Goal: Register for event/course

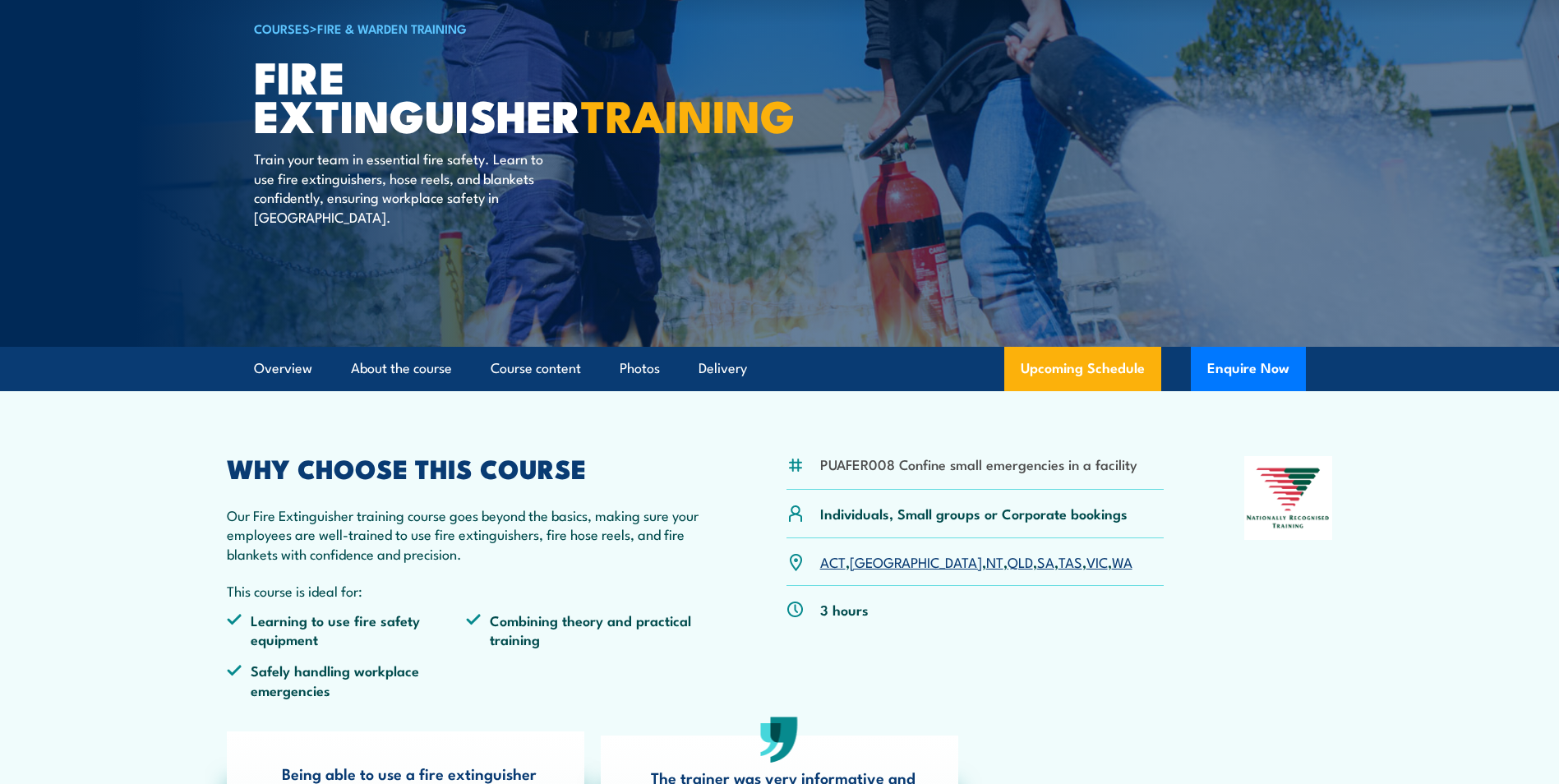
scroll to position [165, 0]
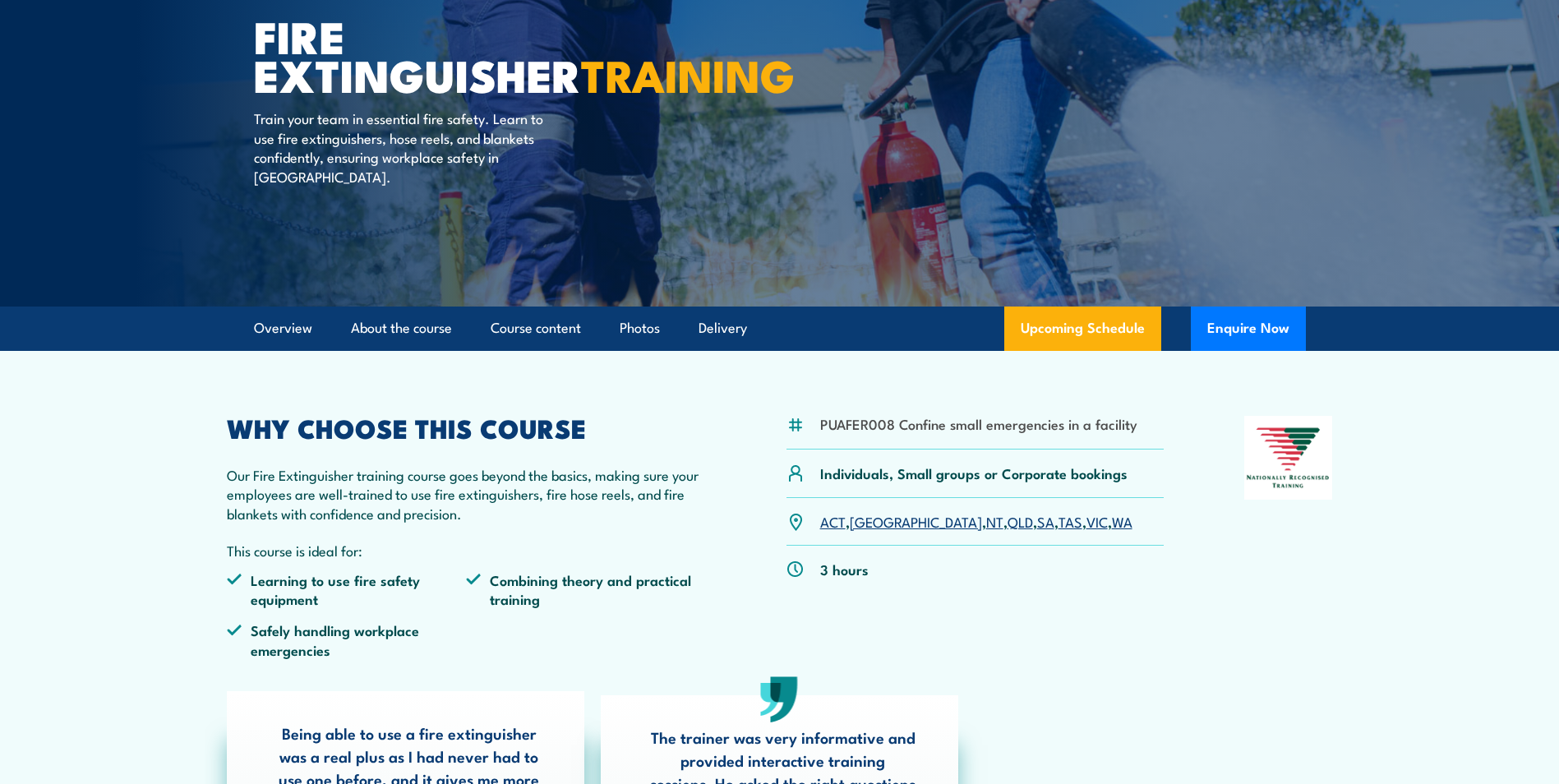
click at [1059, 521] on link "TAS" at bounding box center [1070, 521] width 24 height 20
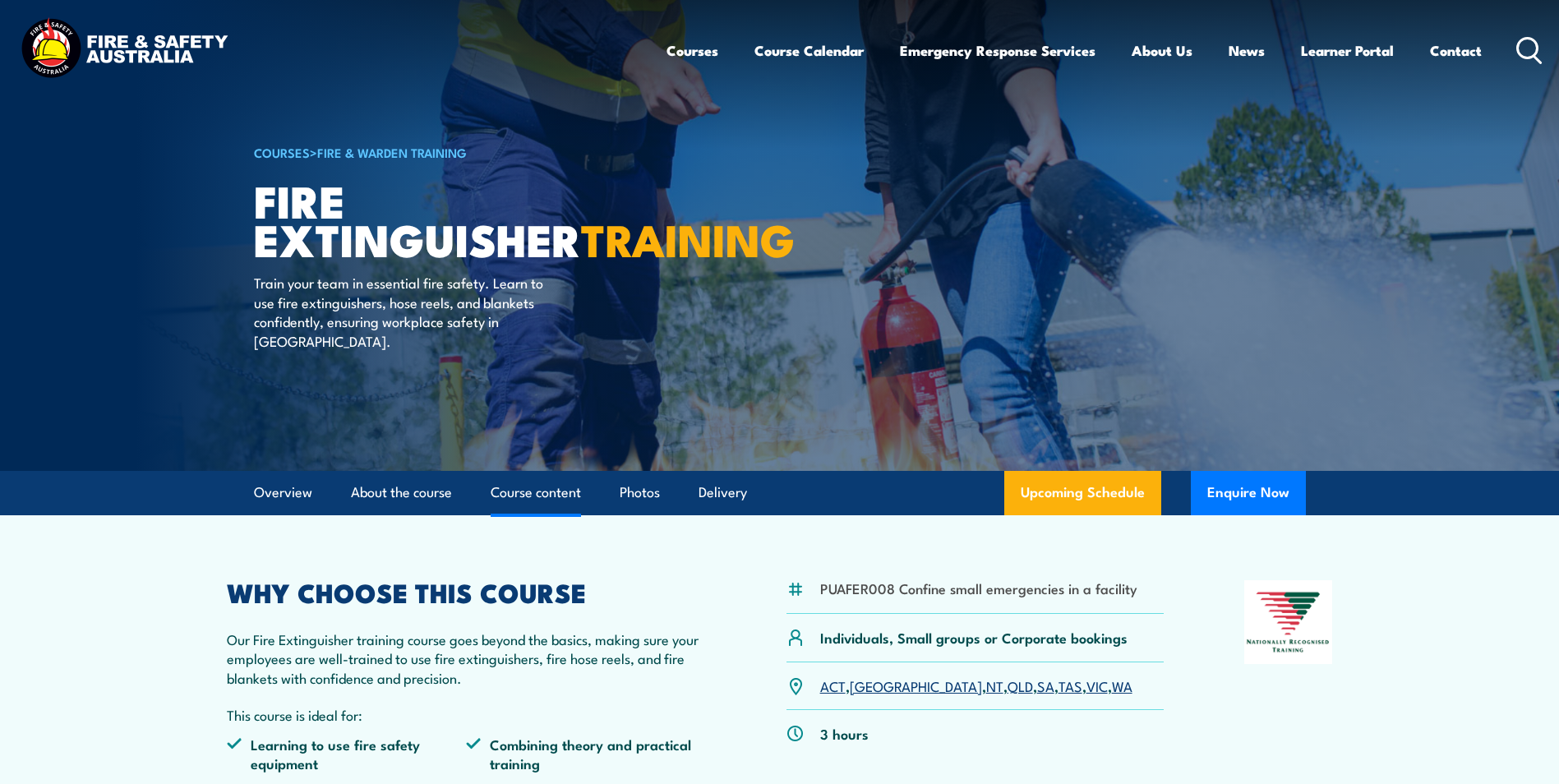
click at [544, 492] on link "Course content" at bounding box center [535, 493] width 91 height 44
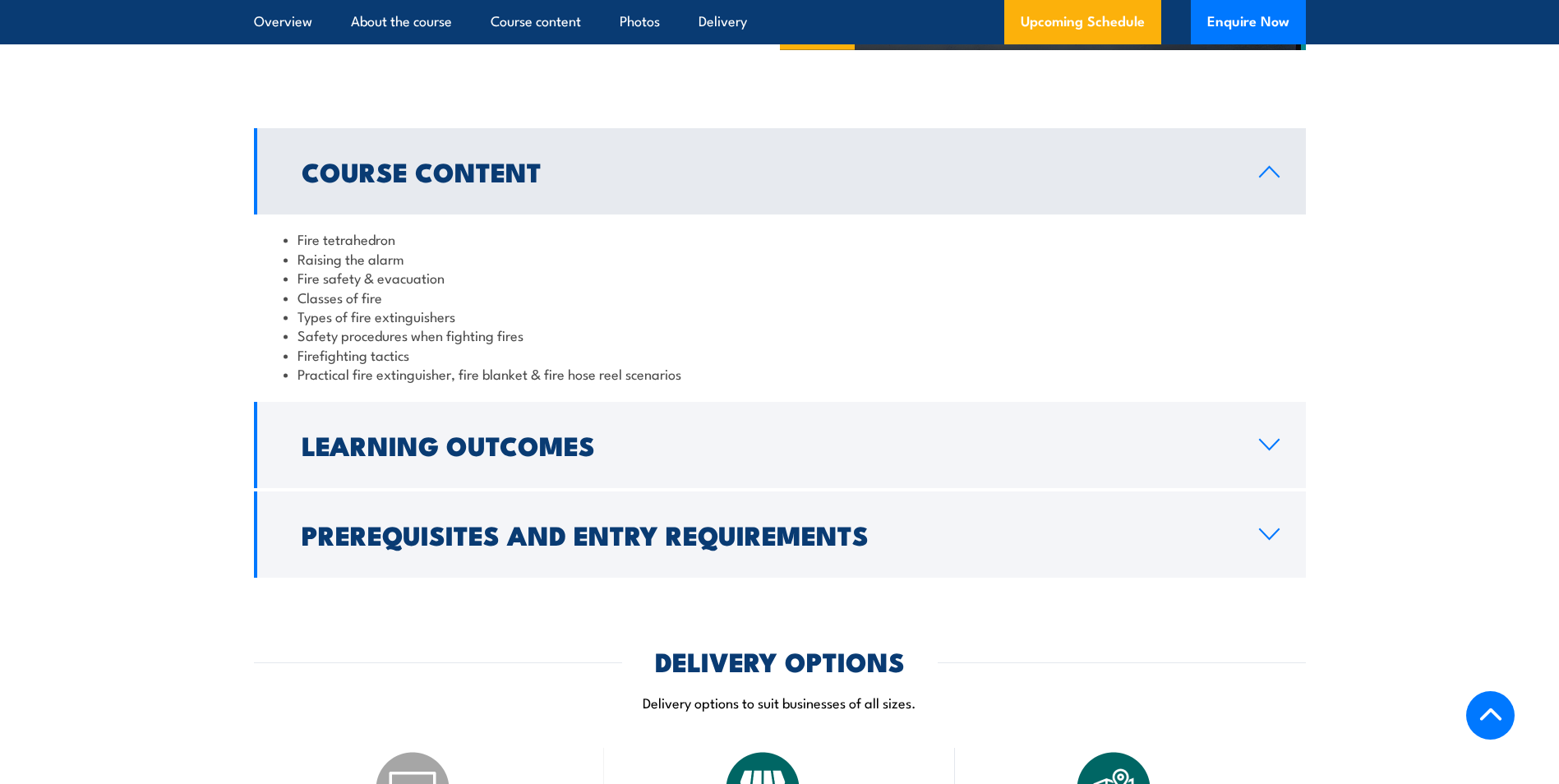
scroll to position [1502, 0]
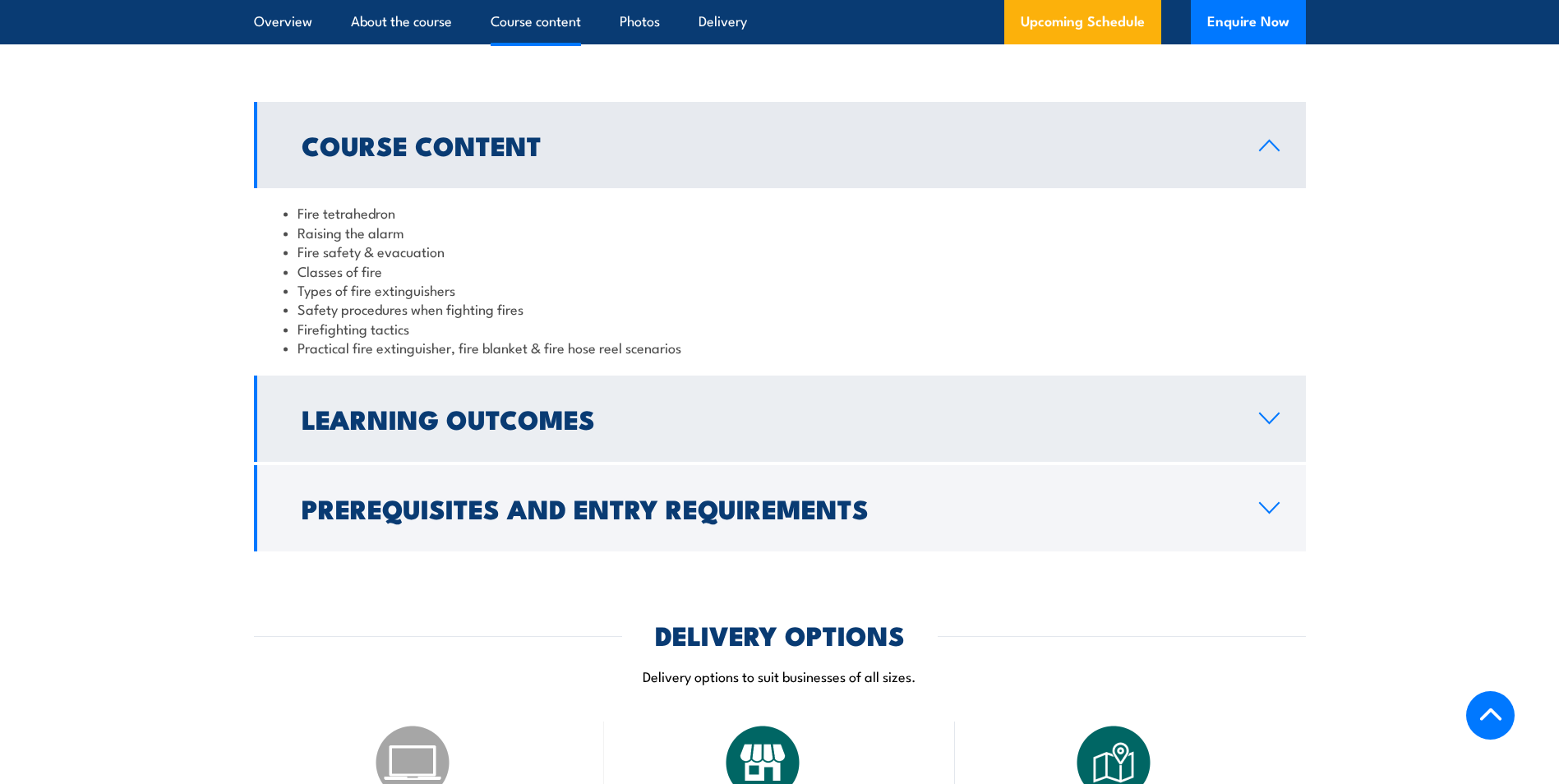
click at [444, 415] on h2 "Learning Outcomes" at bounding box center [768, 418] width 931 height 23
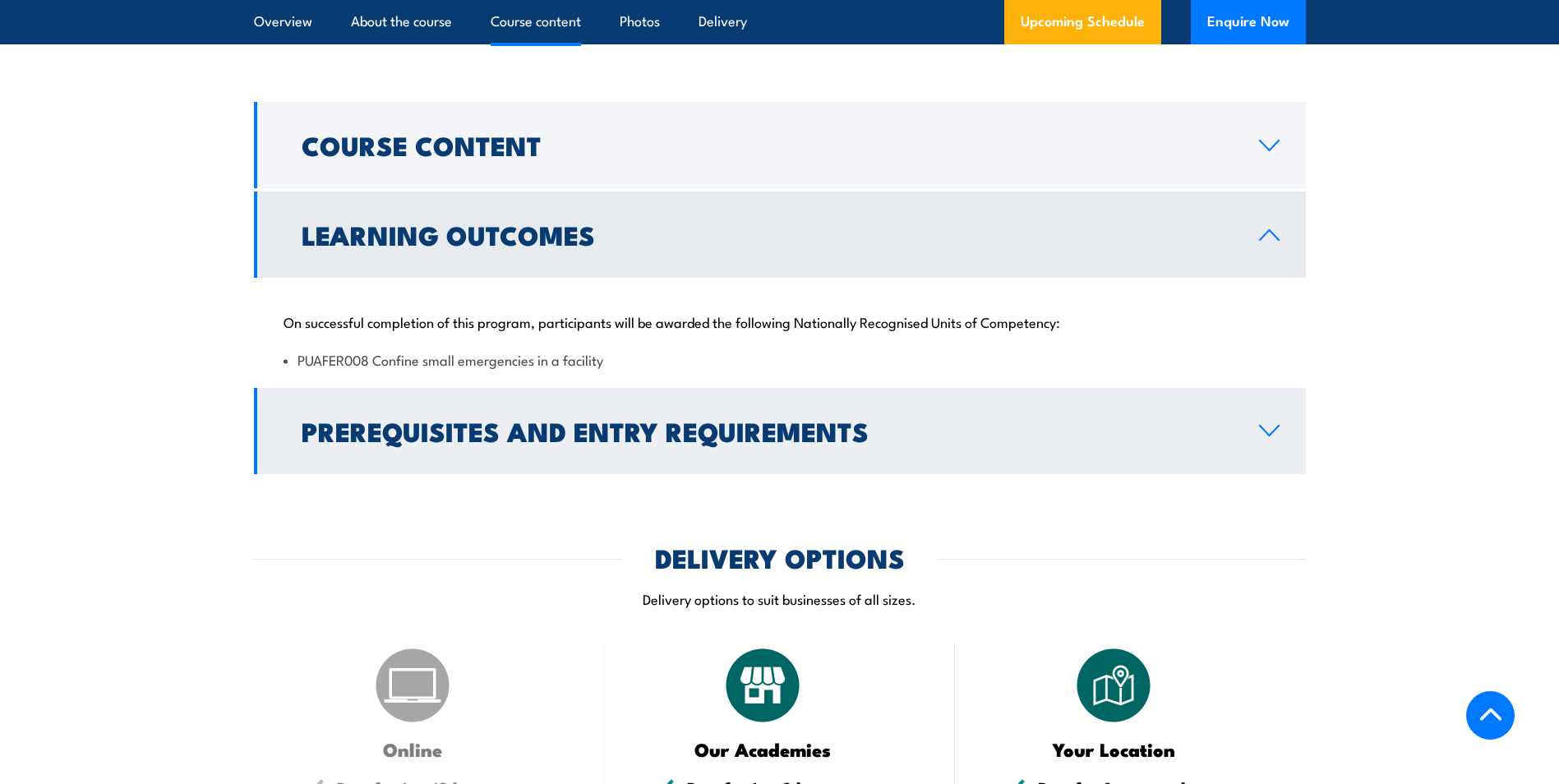
click at [444, 430] on h2 "Prerequisites and Entry Requirements" at bounding box center [768, 430] width 931 height 23
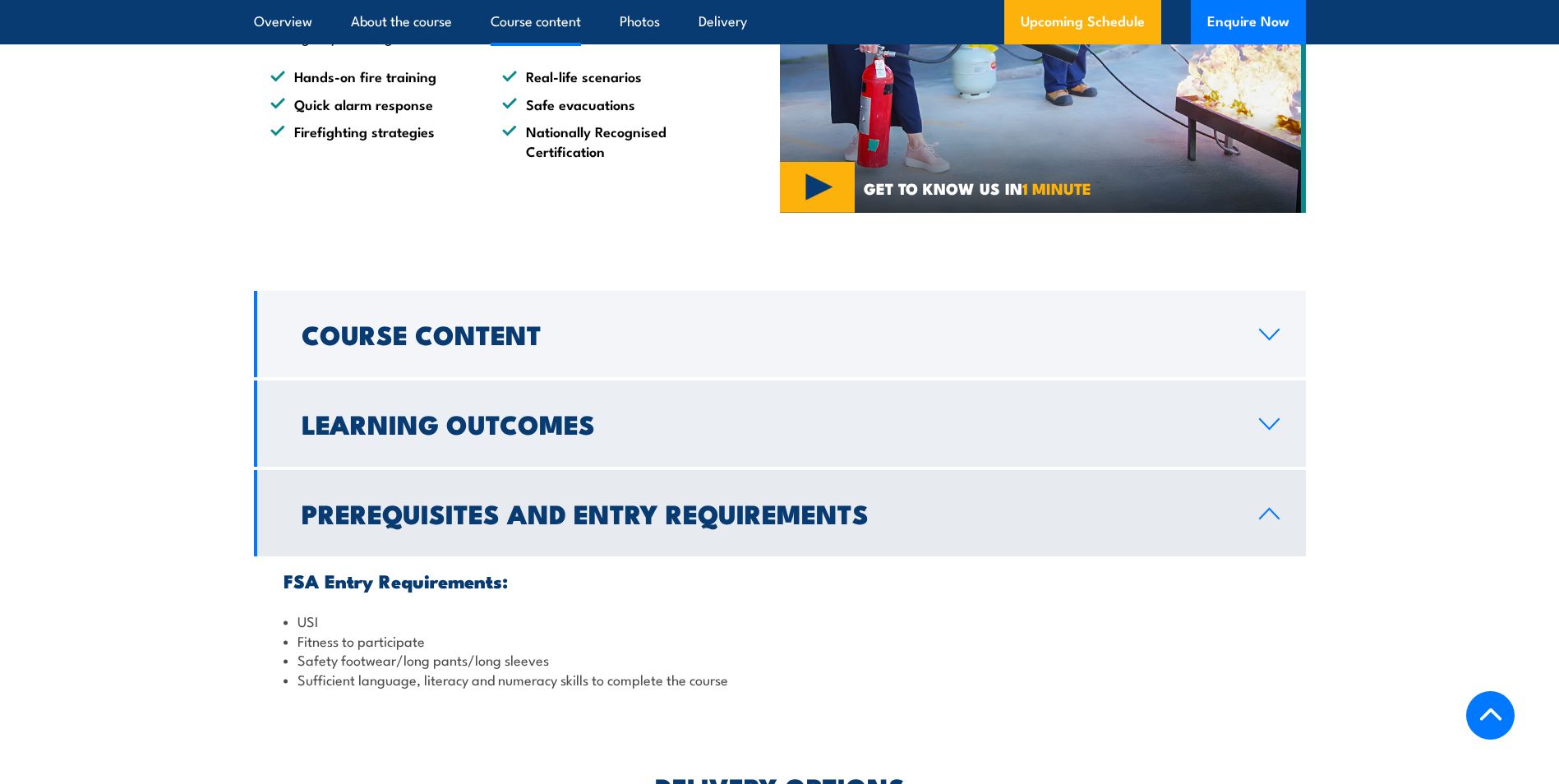
scroll to position [1255, 0]
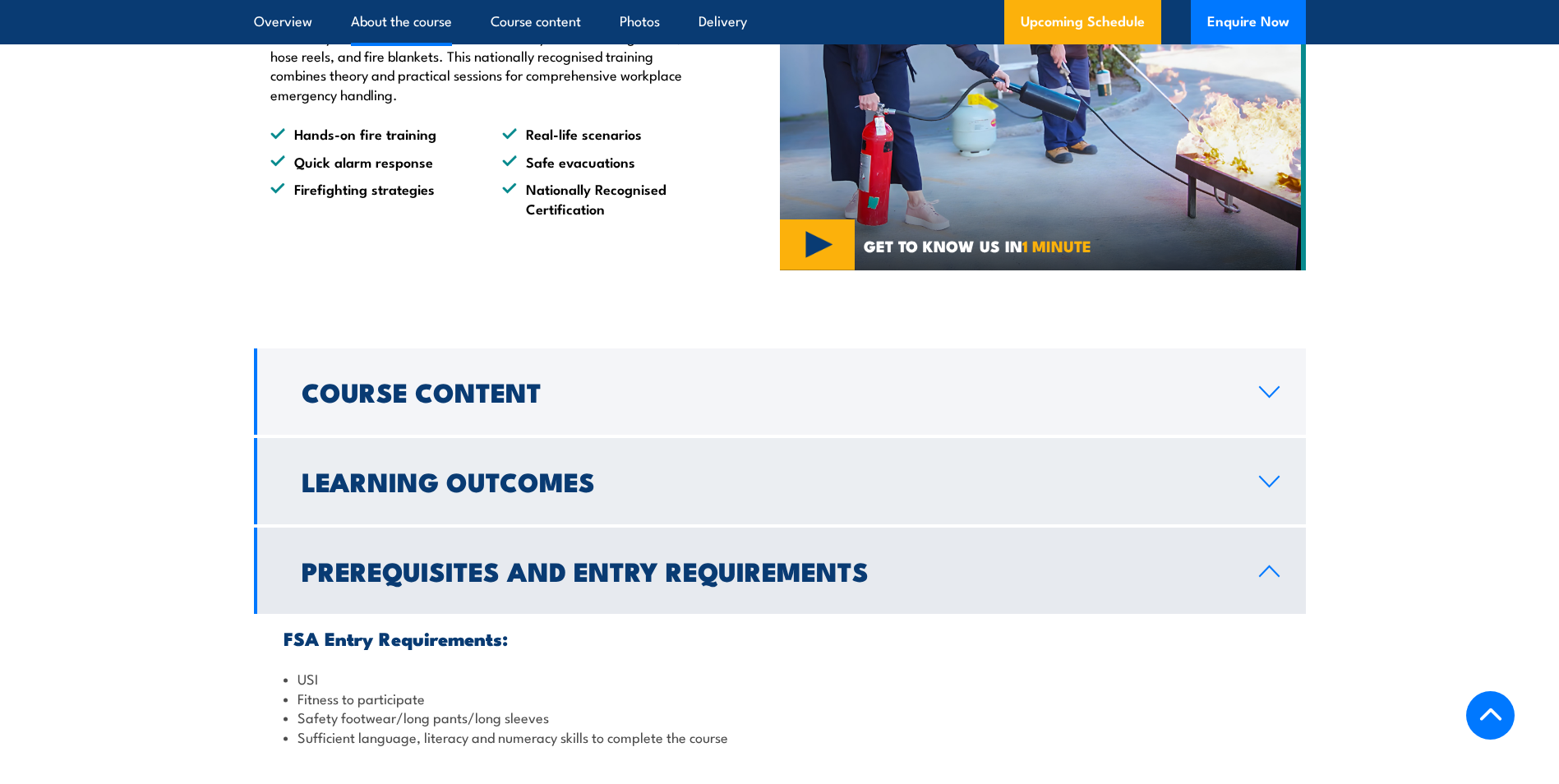
click at [521, 487] on h2 "Learning Outcomes" at bounding box center [768, 480] width 931 height 23
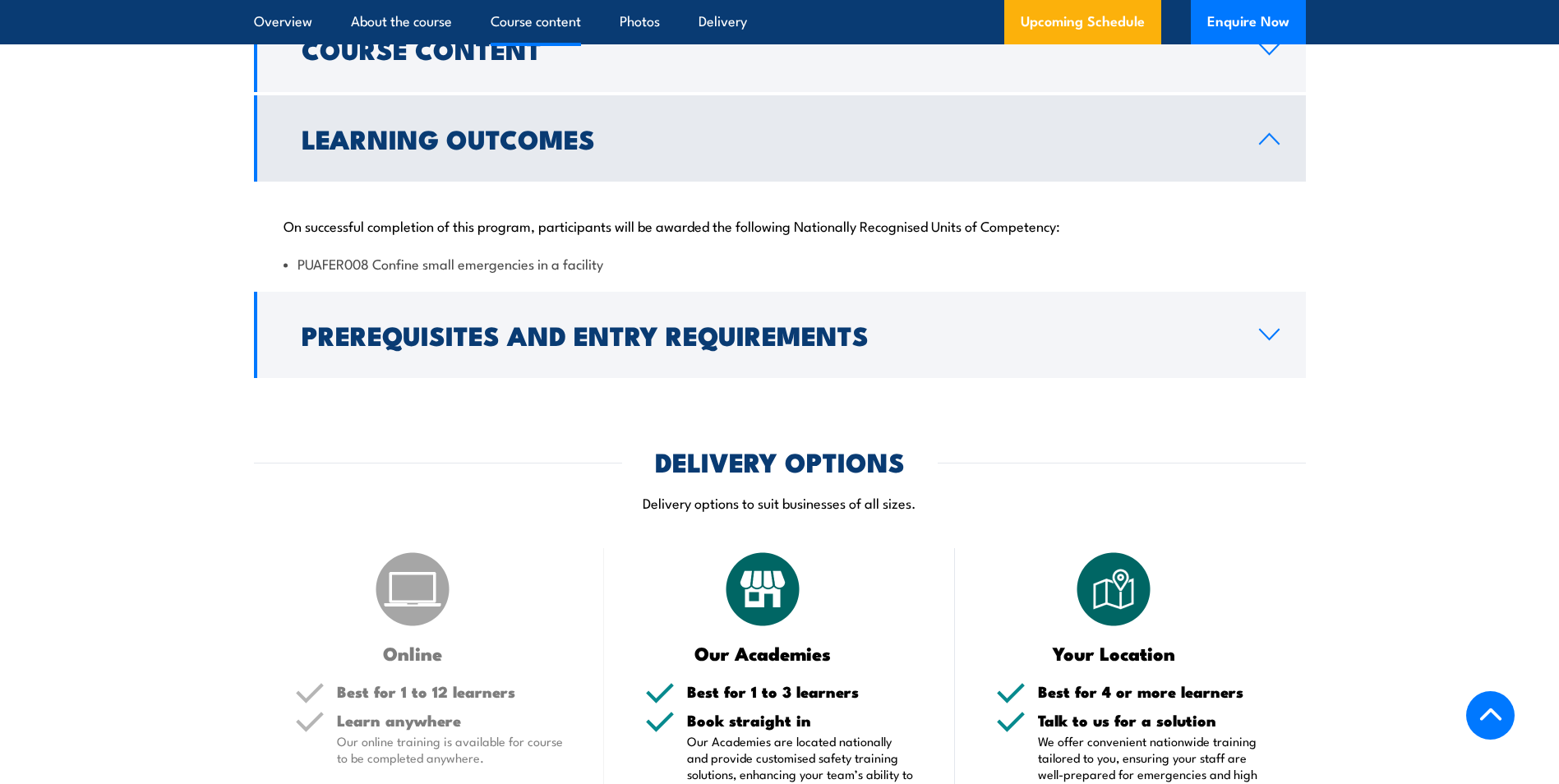
scroll to position [1604, 0]
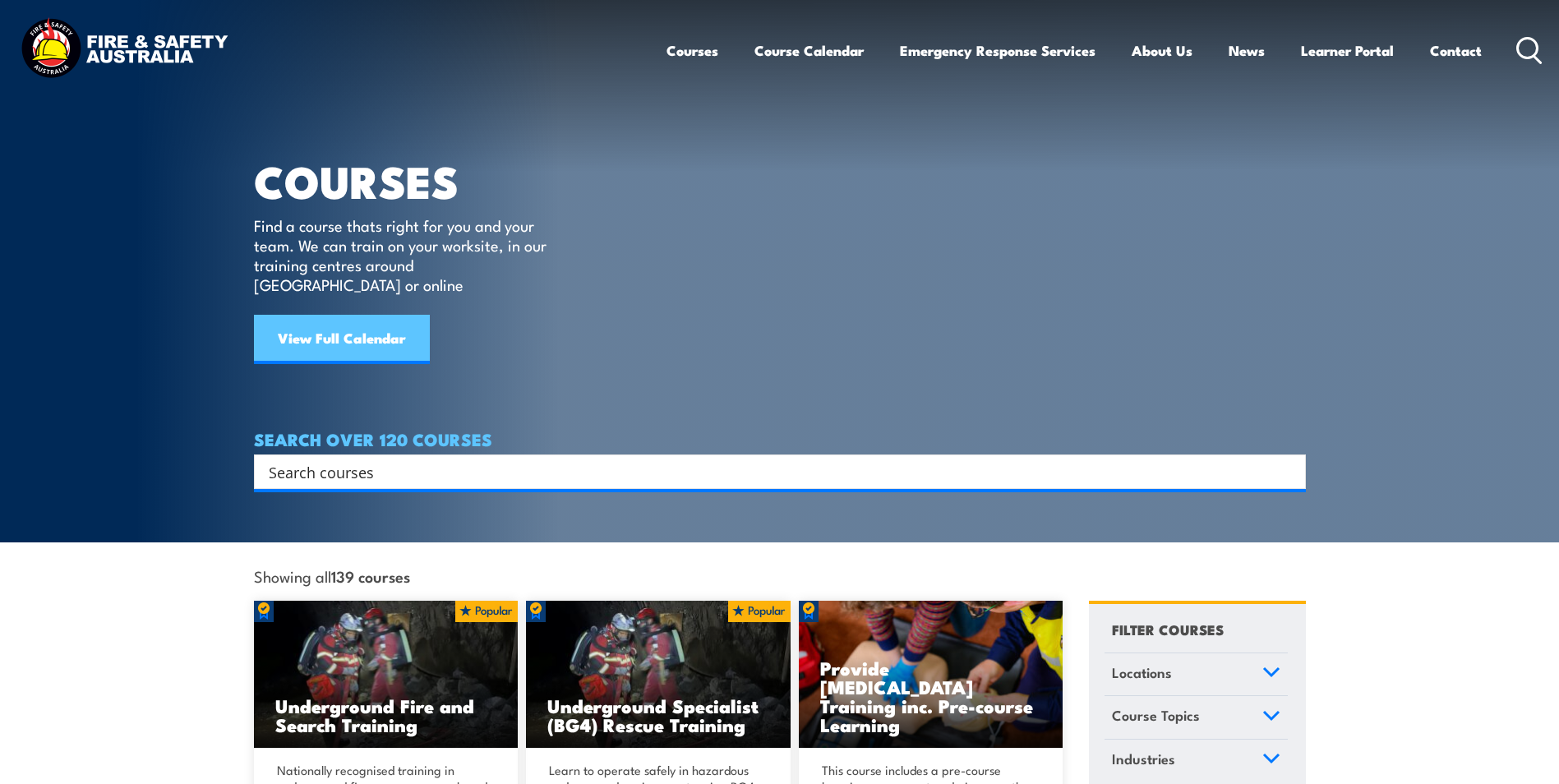
click at [354, 327] on link "View Full Calendar" at bounding box center [342, 339] width 176 height 49
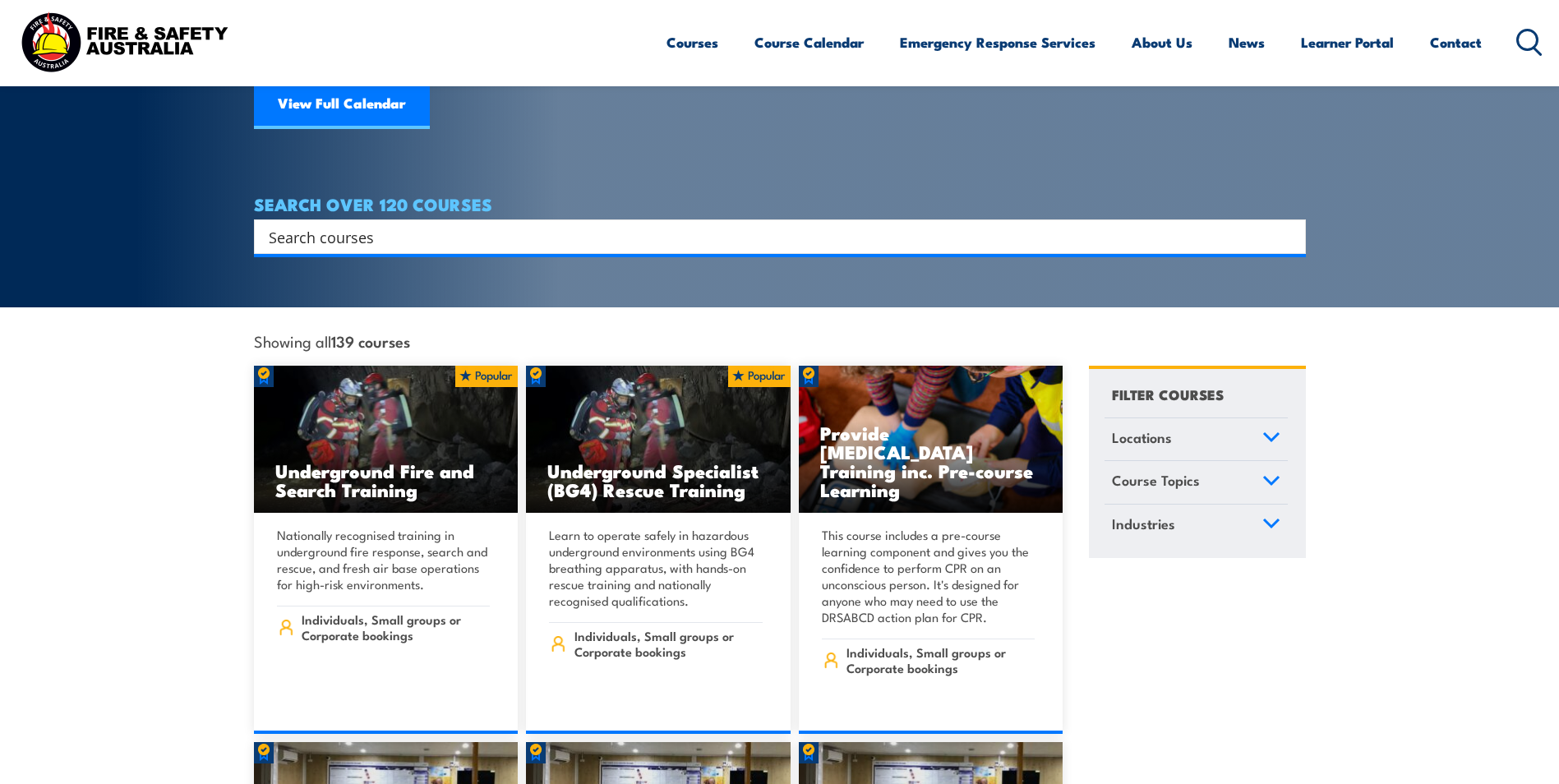
scroll to position [246, 0]
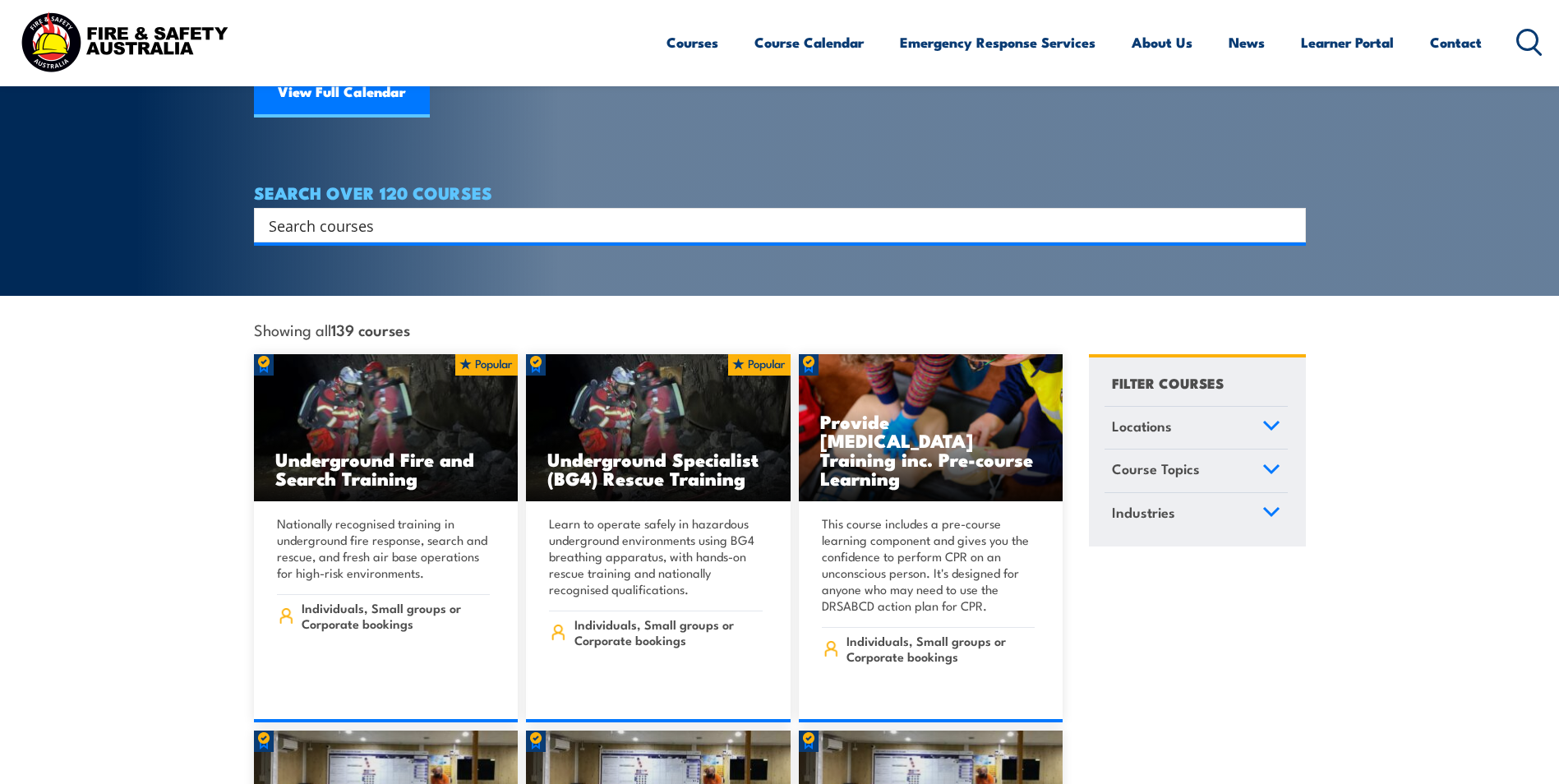
click at [1266, 422] on icon at bounding box center [1271, 425] width 15 height 7
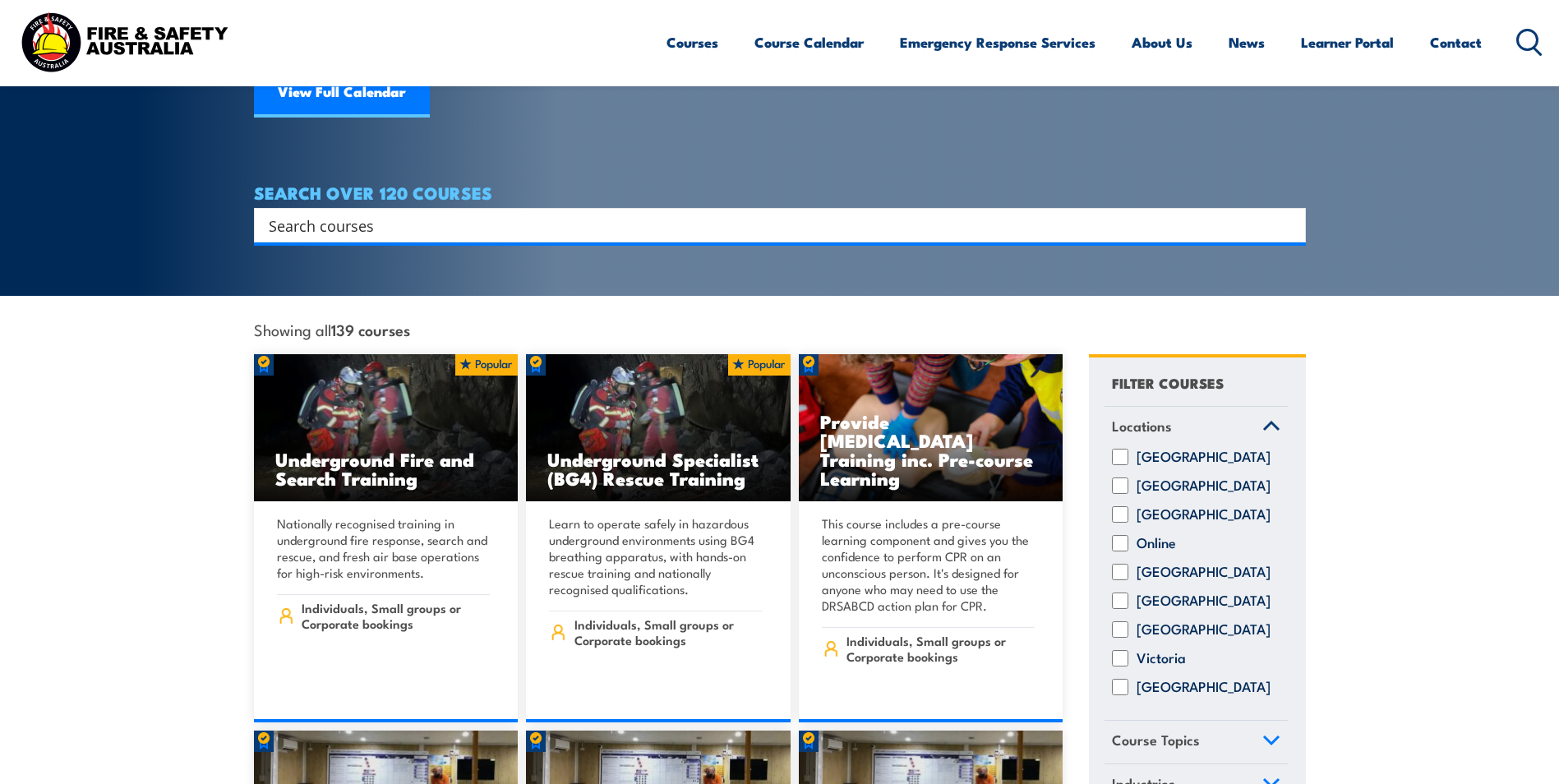
click at [1117, 621] on input "Tasmania" at bounding box center [1120, 629] width 16 height 16
checkbox input "true"
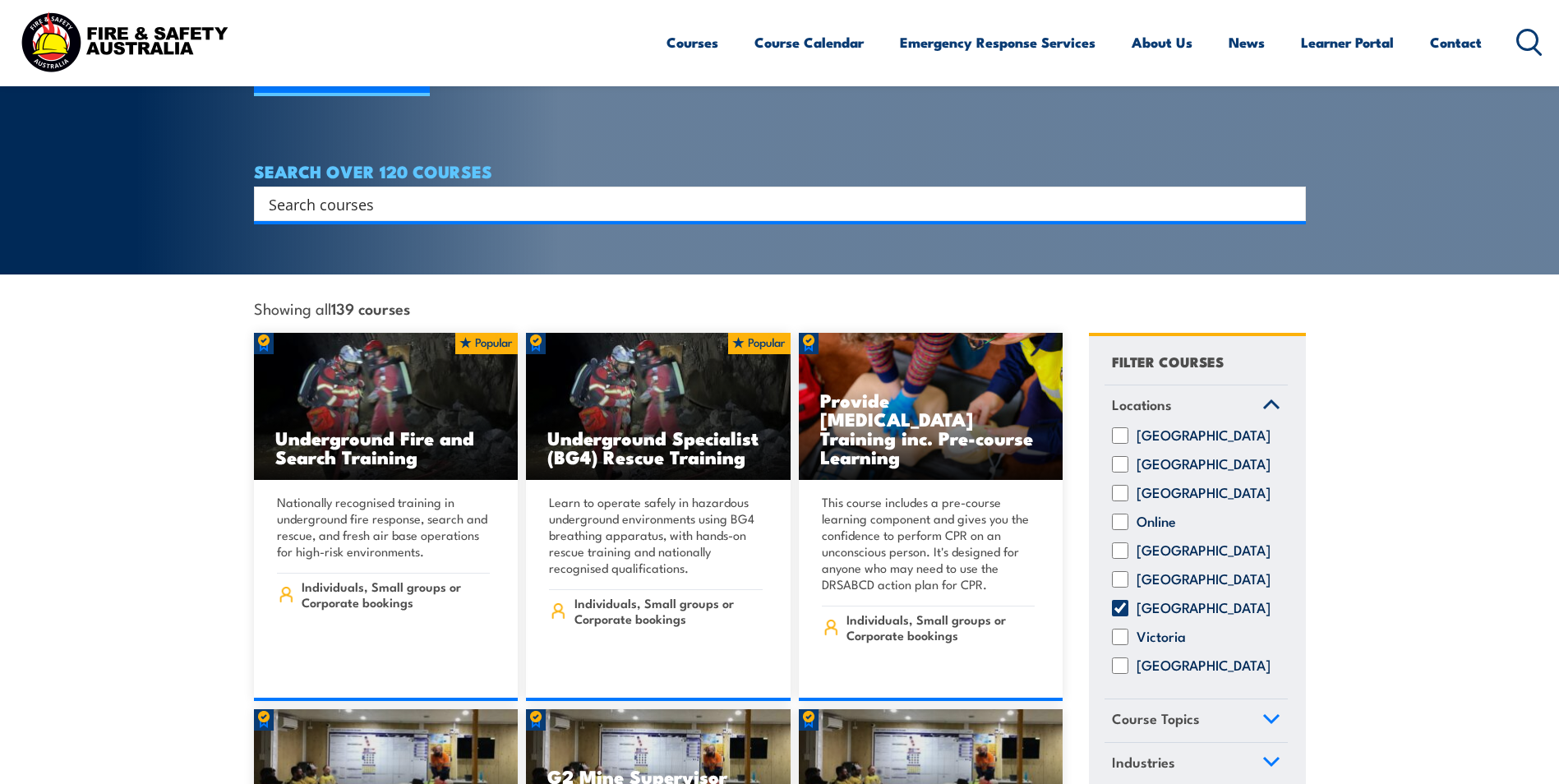
scroll to position [165, 0]
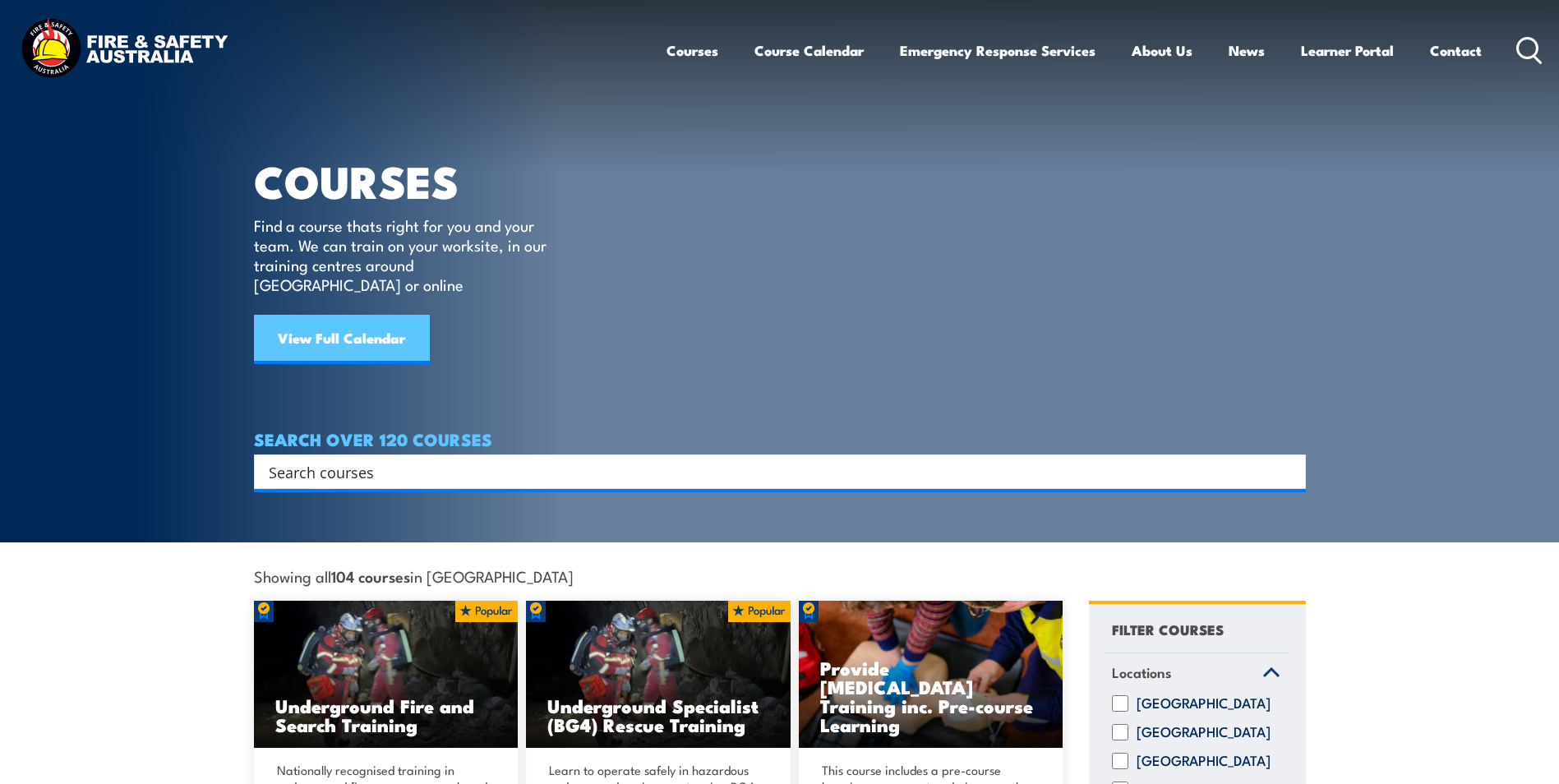
click at [353, 315] on link "View Full Calendar" at bounding box center [342, 339] width 176 height 49
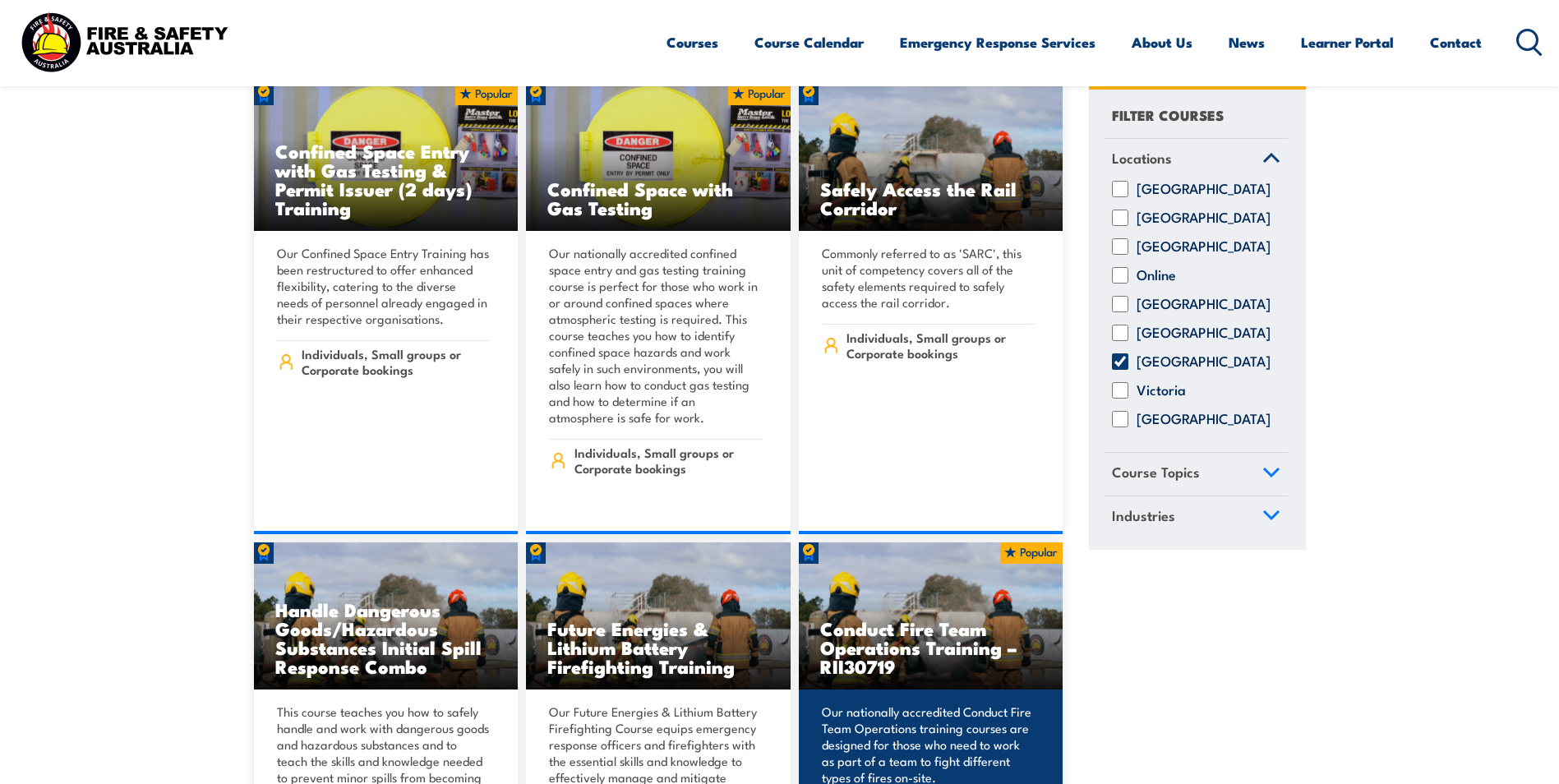
scroll to position [1069, 0]
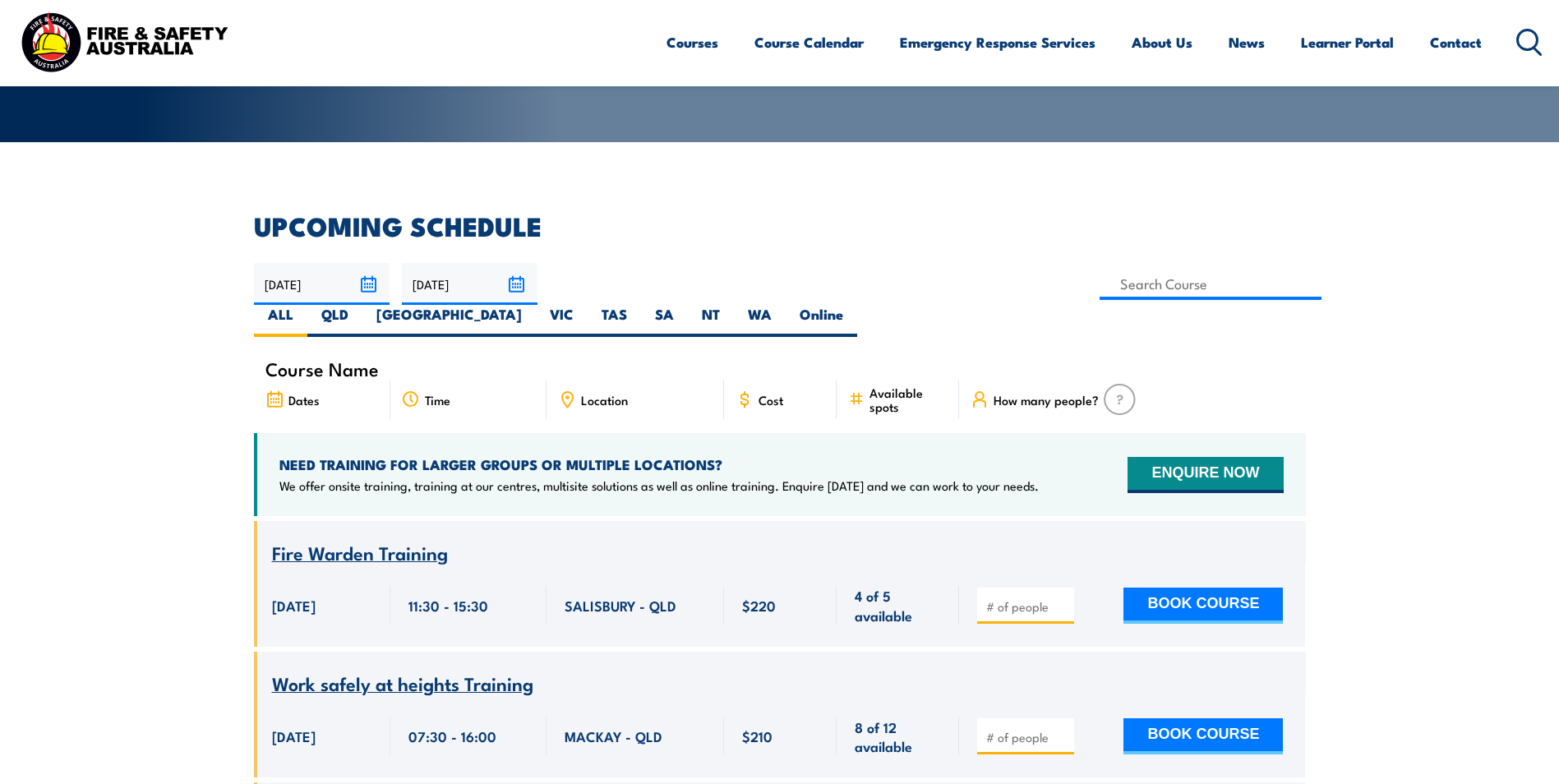
scroll to position [411, 0]
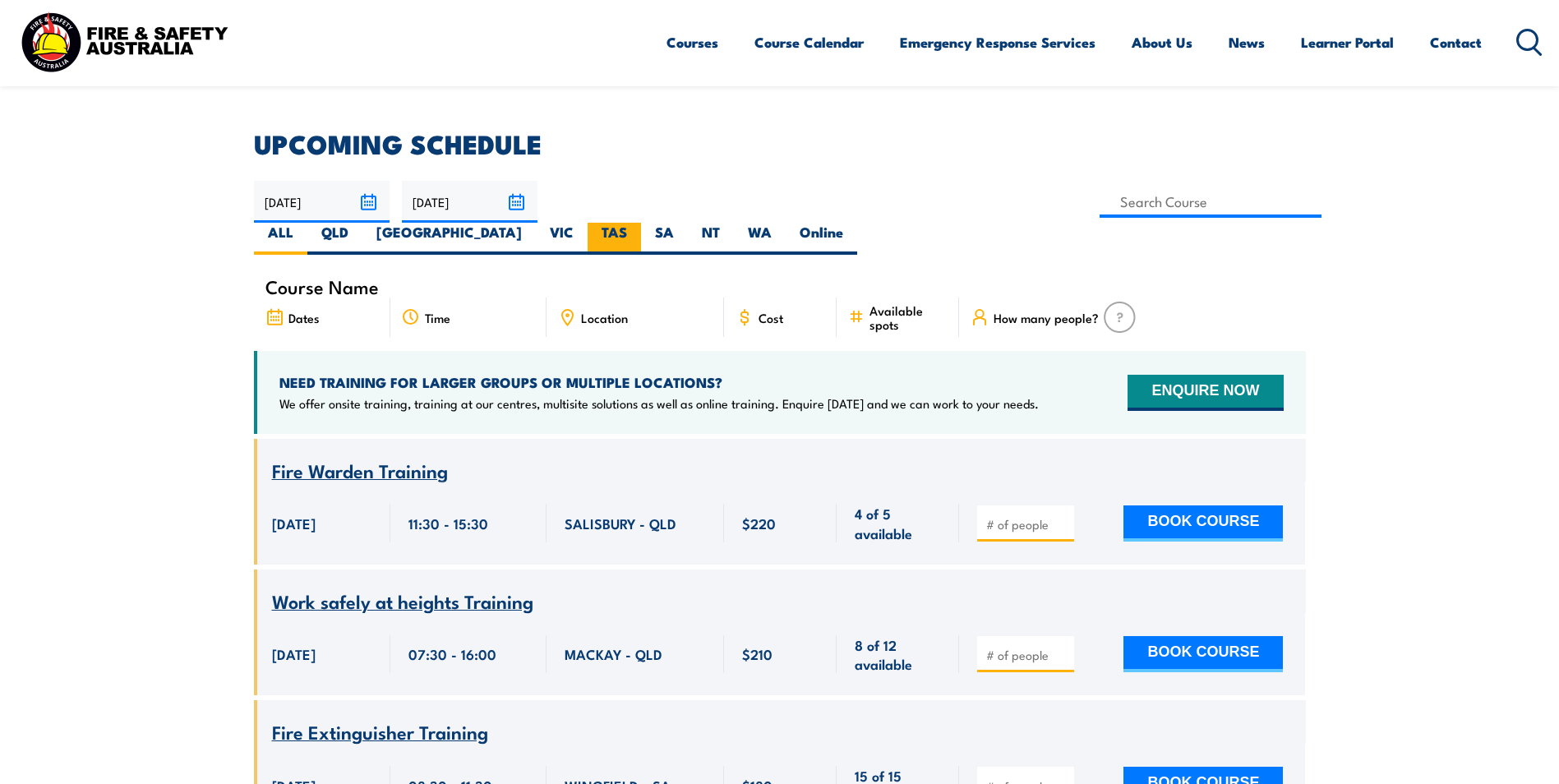
click at [641, 222] on label "TAS" at bounding box center [614, 238] width 53 height 32
click at [638, 222] on input "TAS" at bounding box center [632, 228] width 11 height 11
radio input "true"
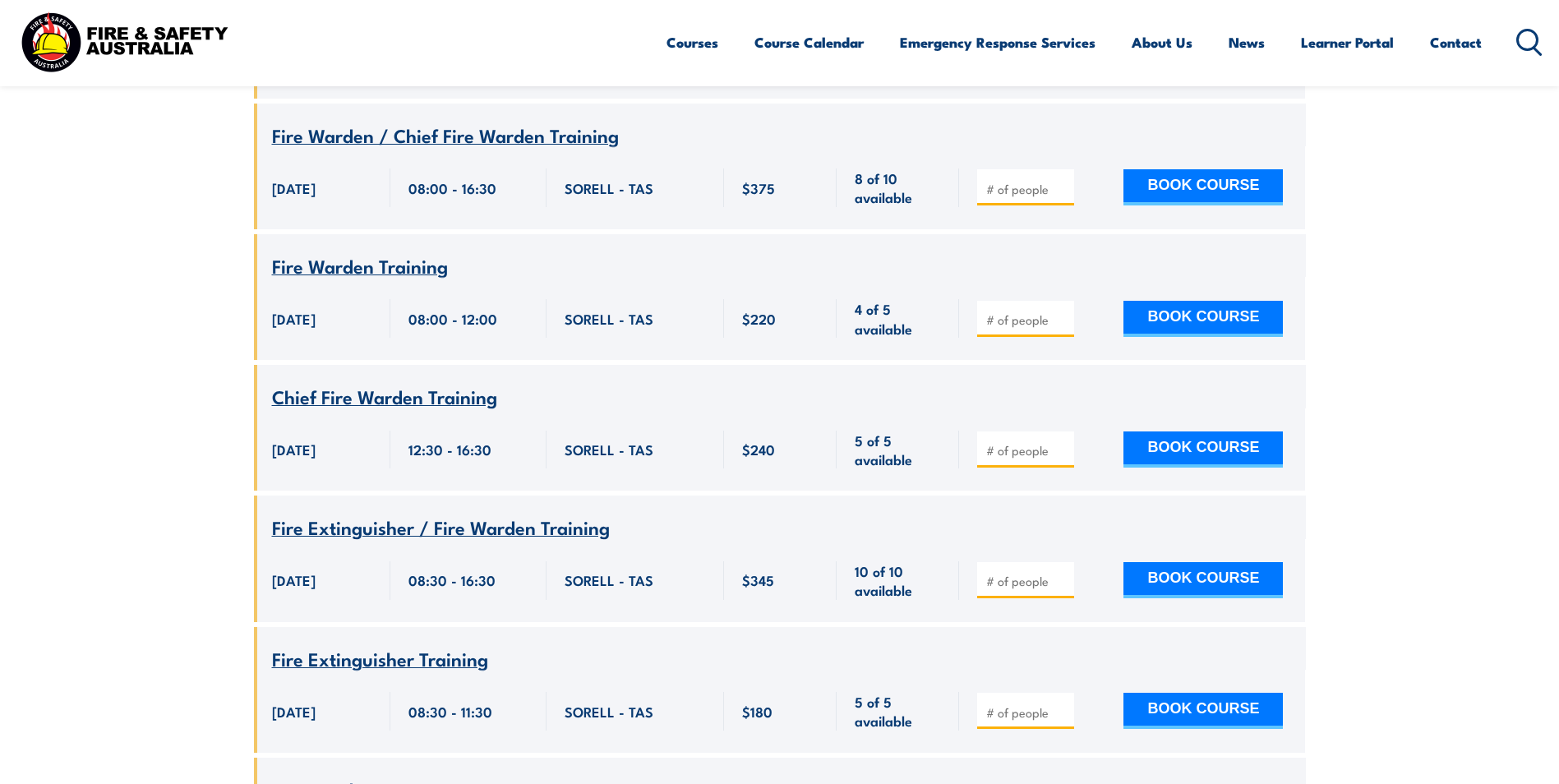
scroll to position [1117, 0]
